Goal: Navigation & Orientation: Find specific page/section

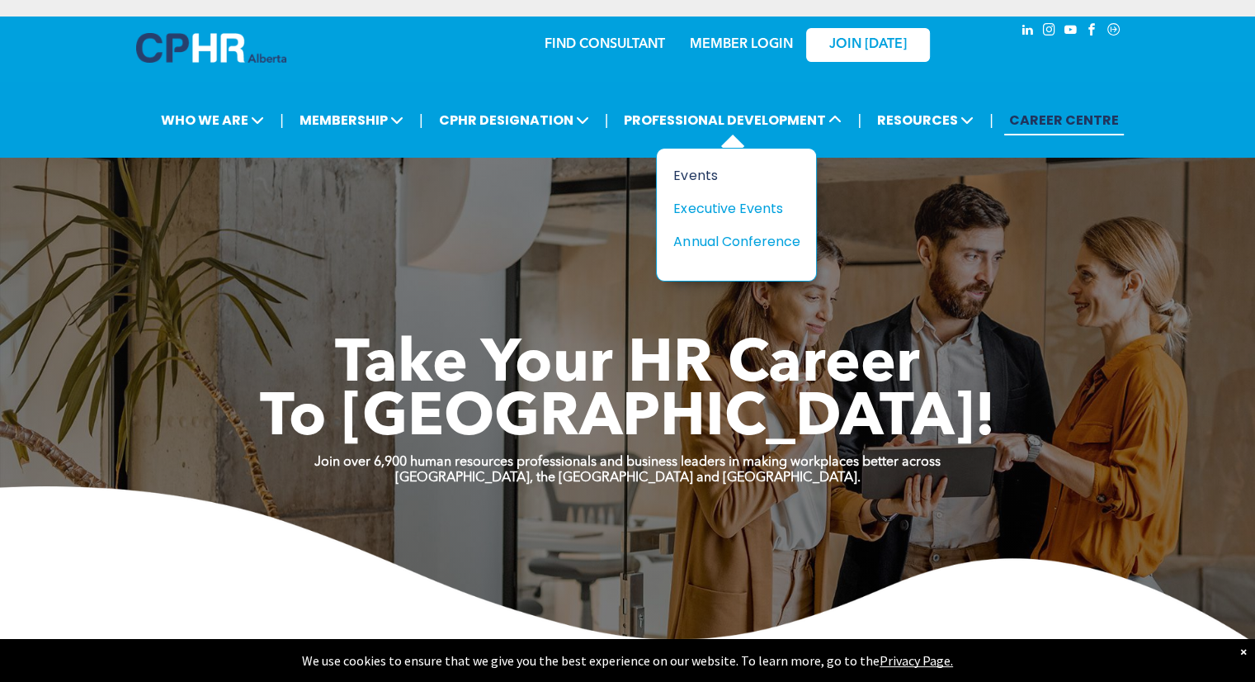
click at [706, 177] on div "Events" at bounding box center [730, 175] width 114 height 21
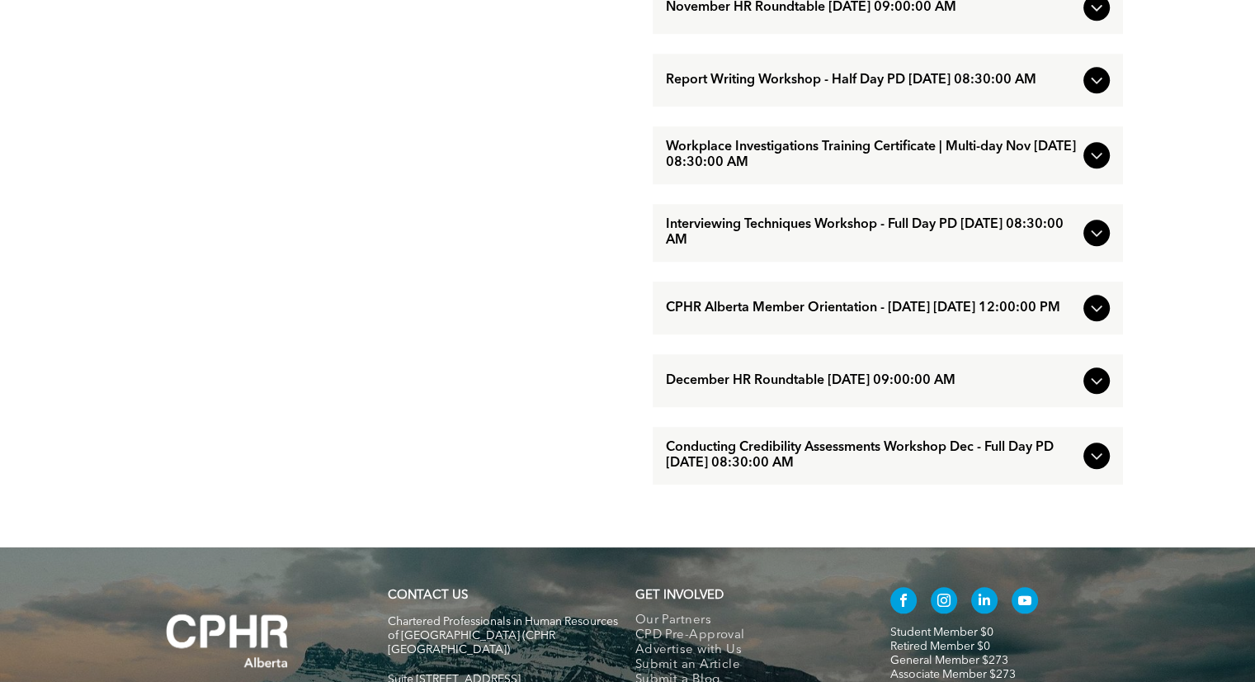
scroll to position [1485, 0]
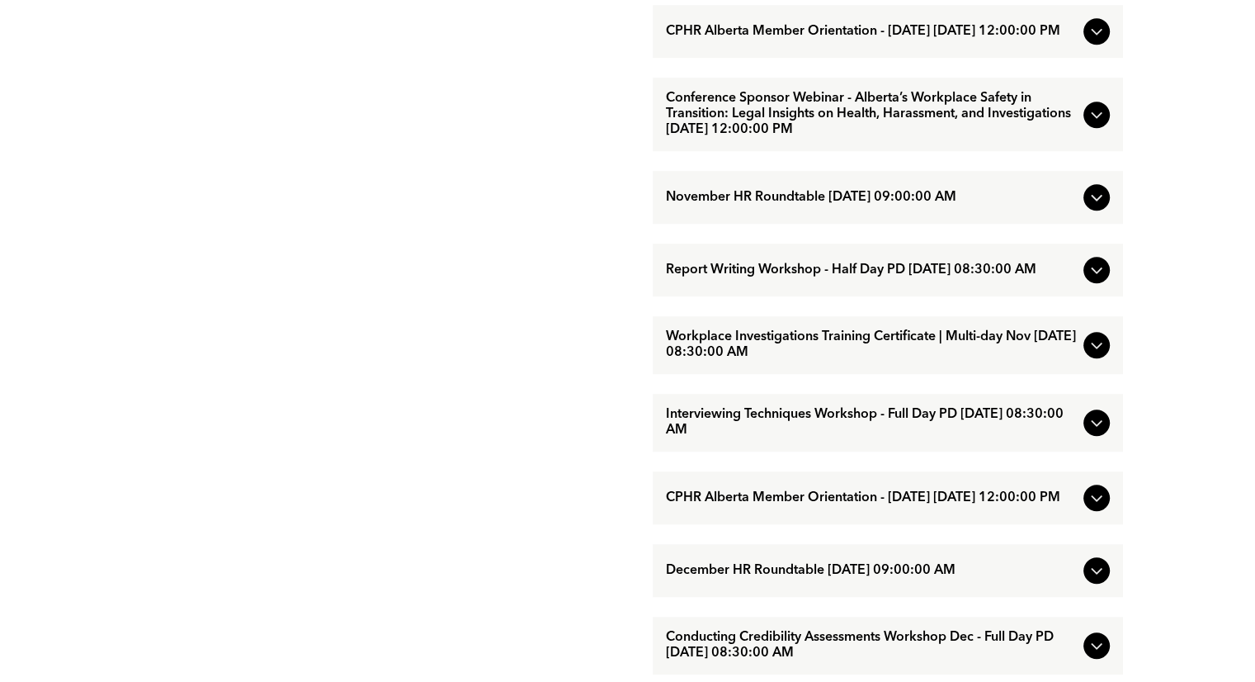
drag, startPoint x: 706, startPoint y: 176, endPoint x: 488, endPoint y: 177, distance: 218.7
click at [488, 177] on div "EVENTS Professional Development & Networking Offerings CPHR Alberta offers a wi…" at bounding box center [380, 33] width 495 height 1308
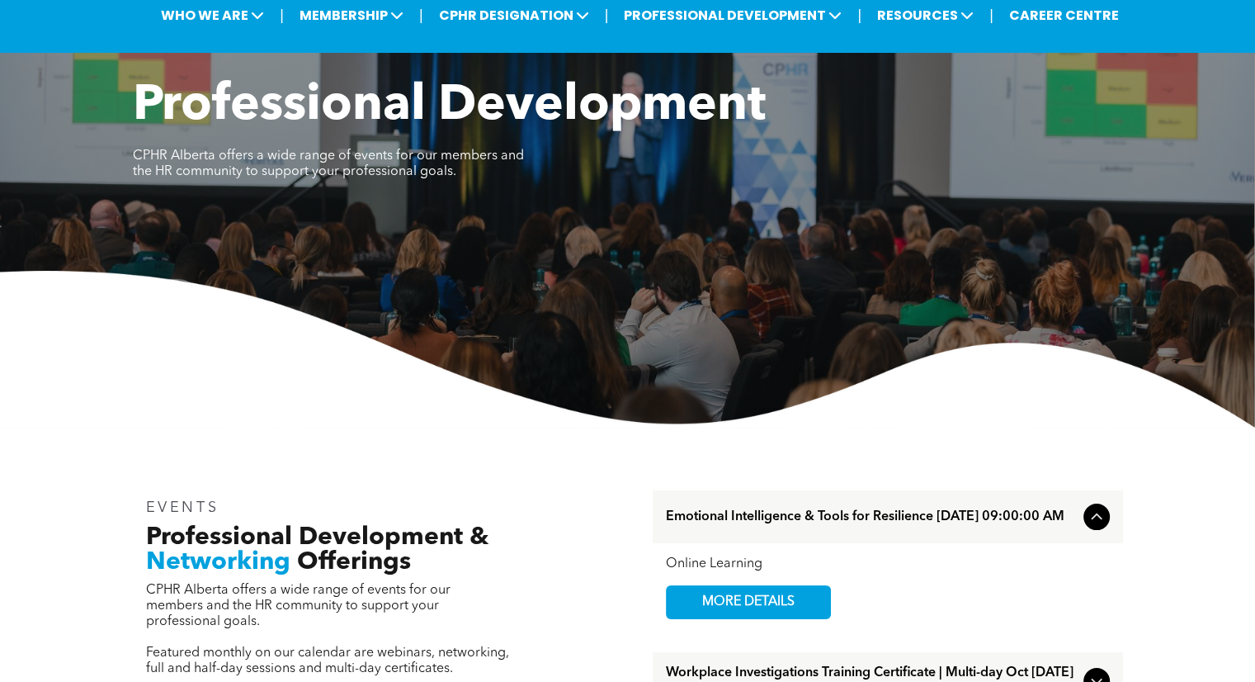
scroll to position [0, 0]
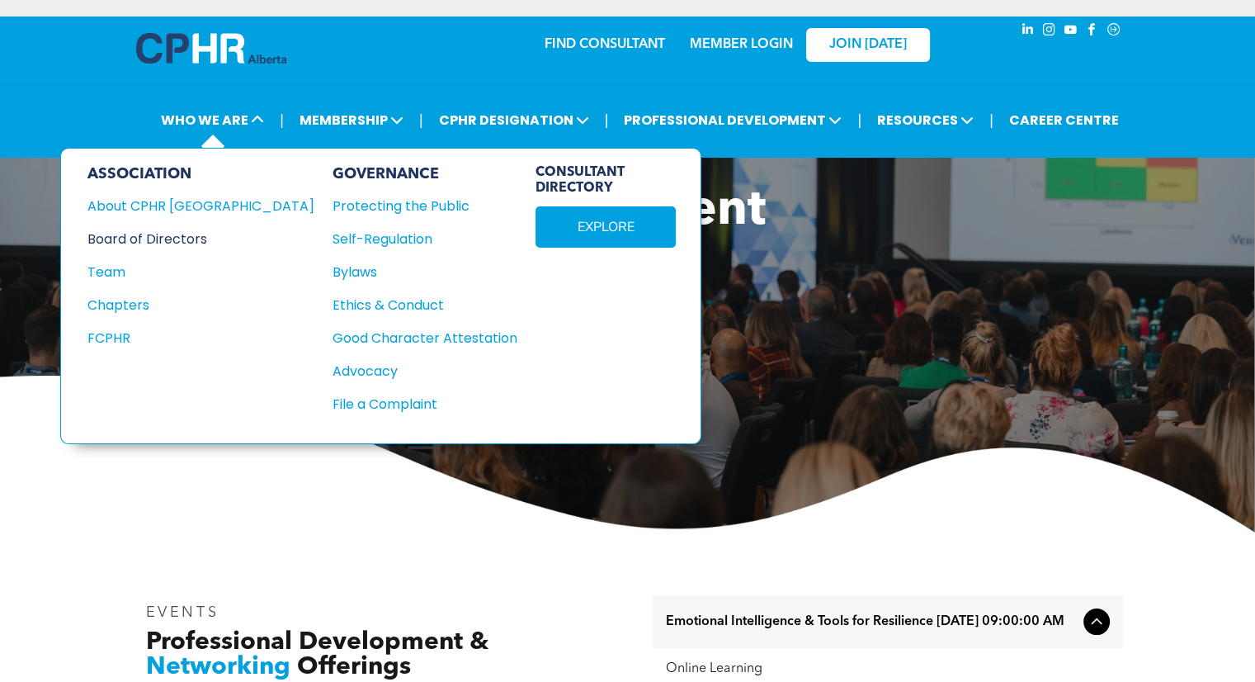
click at [186, 234] on div "Board of Directors" at bounding box center [189, 239] width 205 height 21
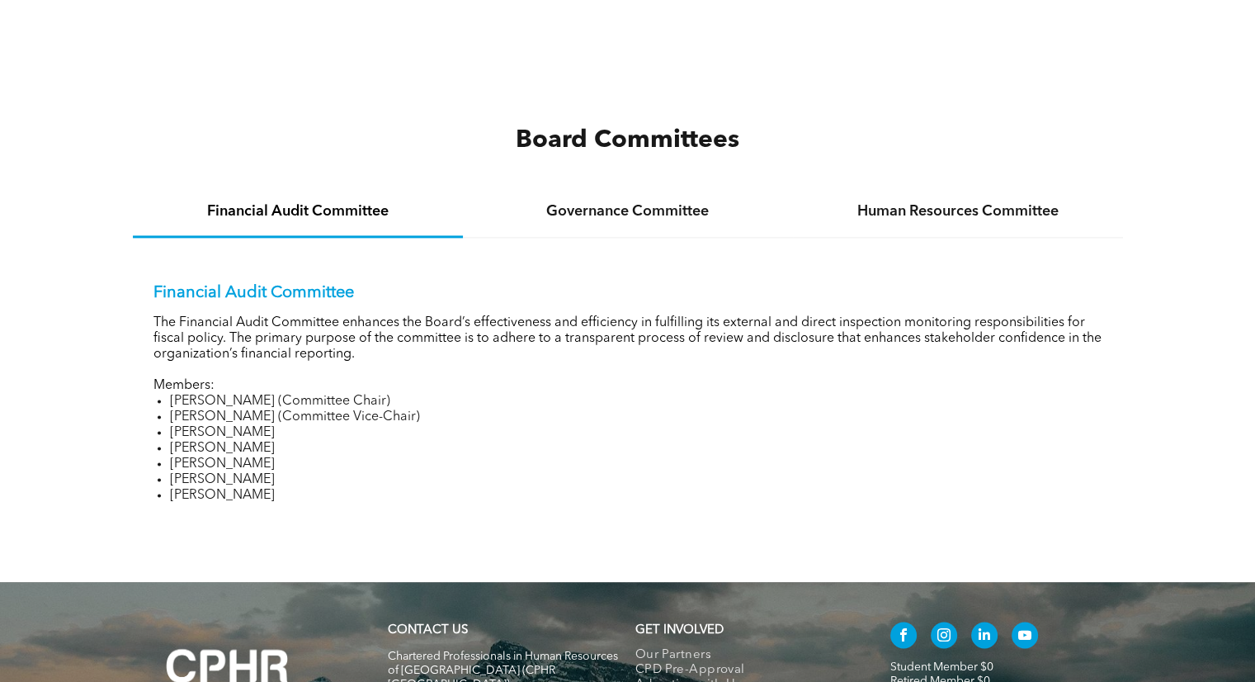
scroll to position [2393, 0]
